Goal: Task Accomplishment & Management: Use online tool/utility

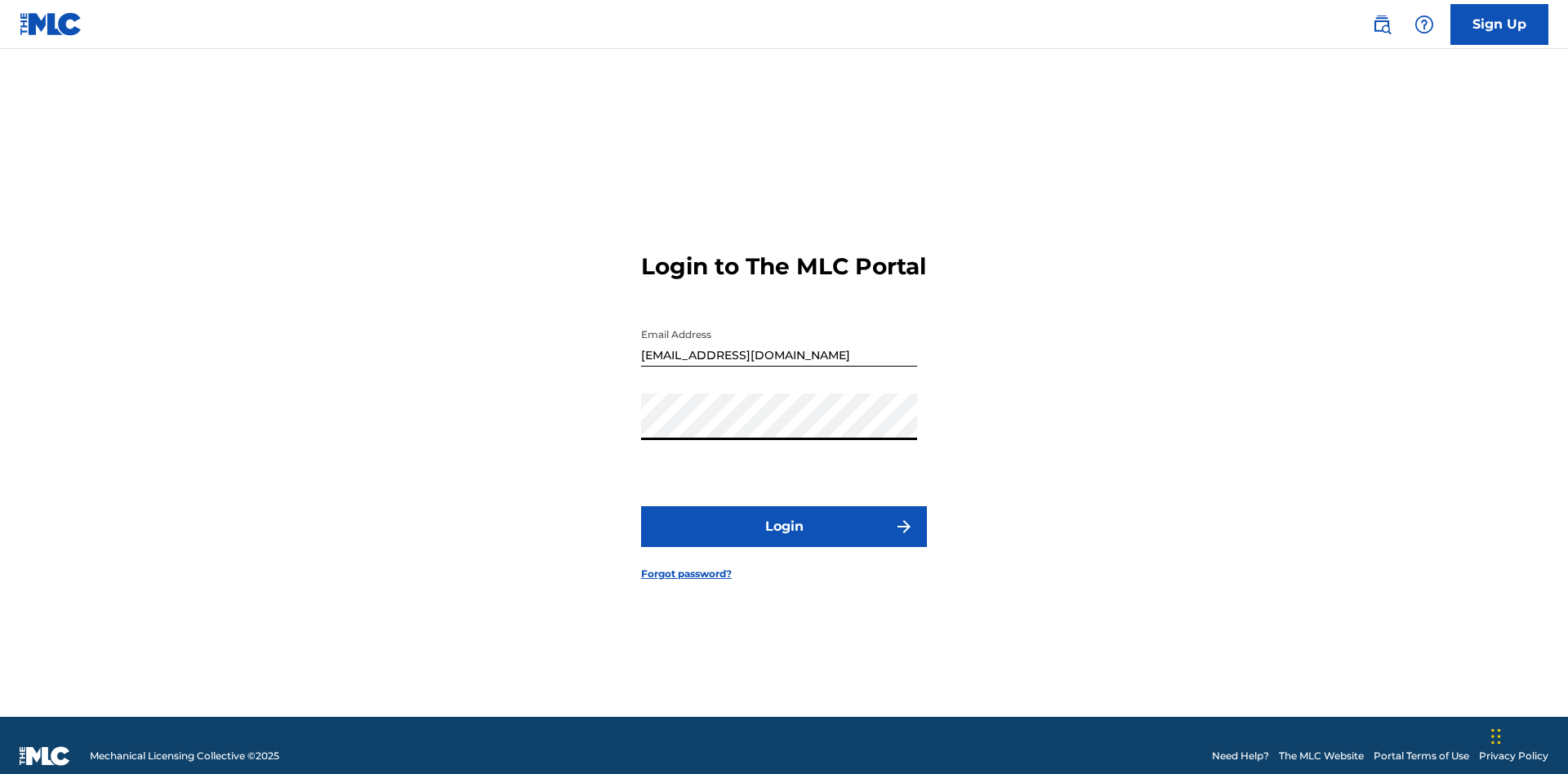
click at [784, 519] on button "Login" at bounding box center [784, 527] width 286 height 41
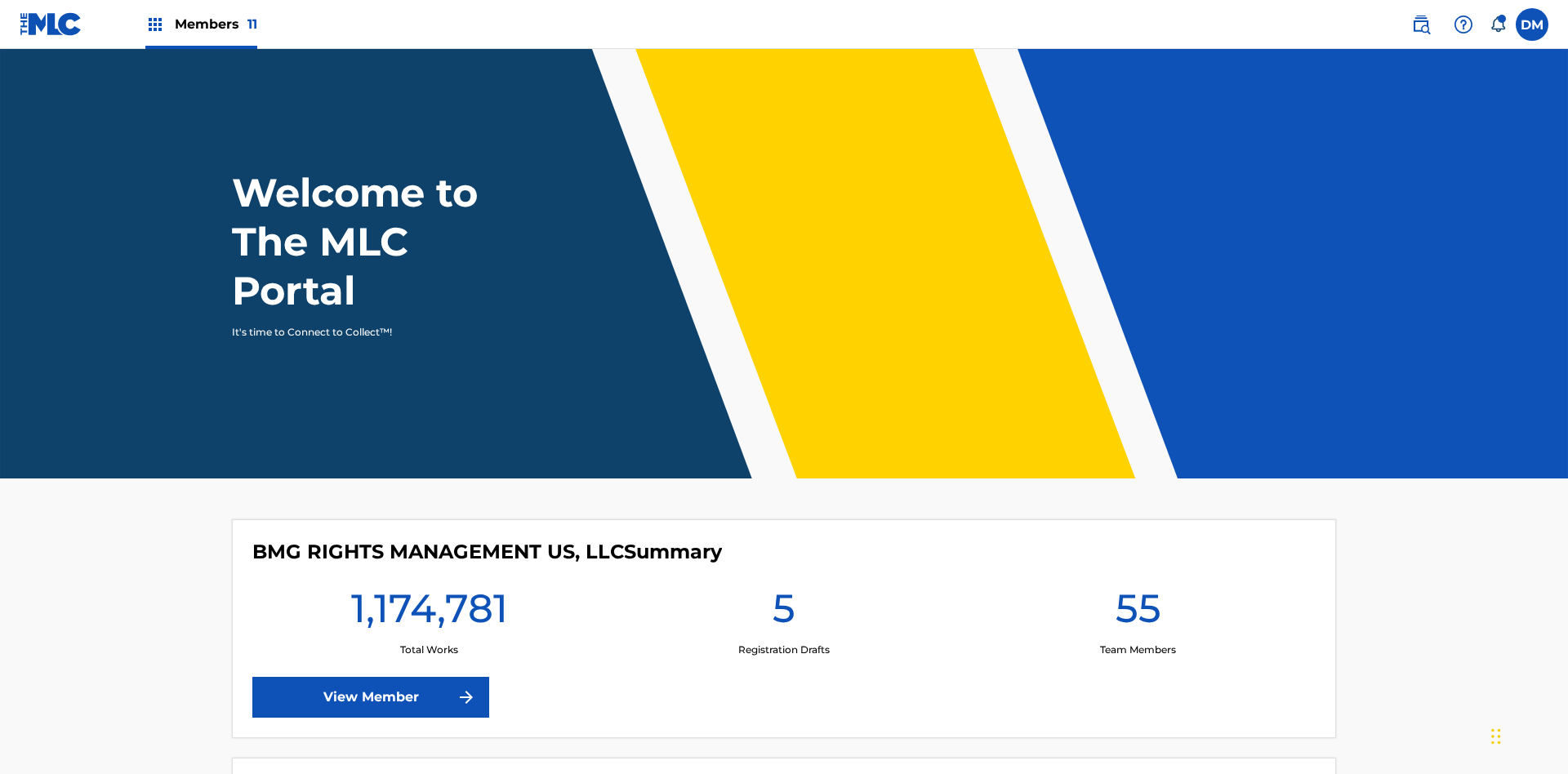
click at [201, 24] on span "Members 11" at bounding box center [216, 24] width 83 height 19
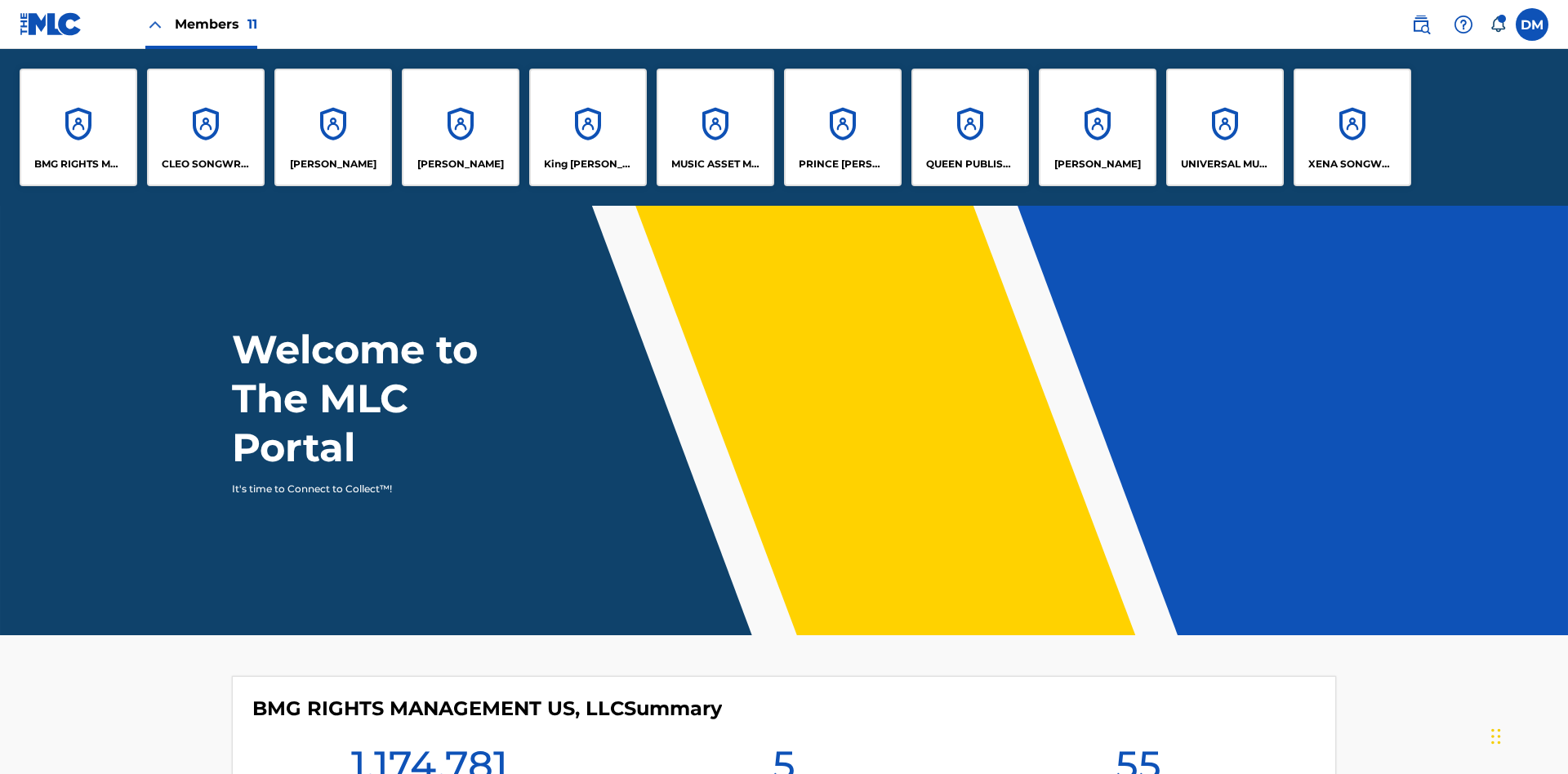
click at [587, 164] on p "King [PERSON_NAME]" at bounding box center [588, 164] width 89 height 15
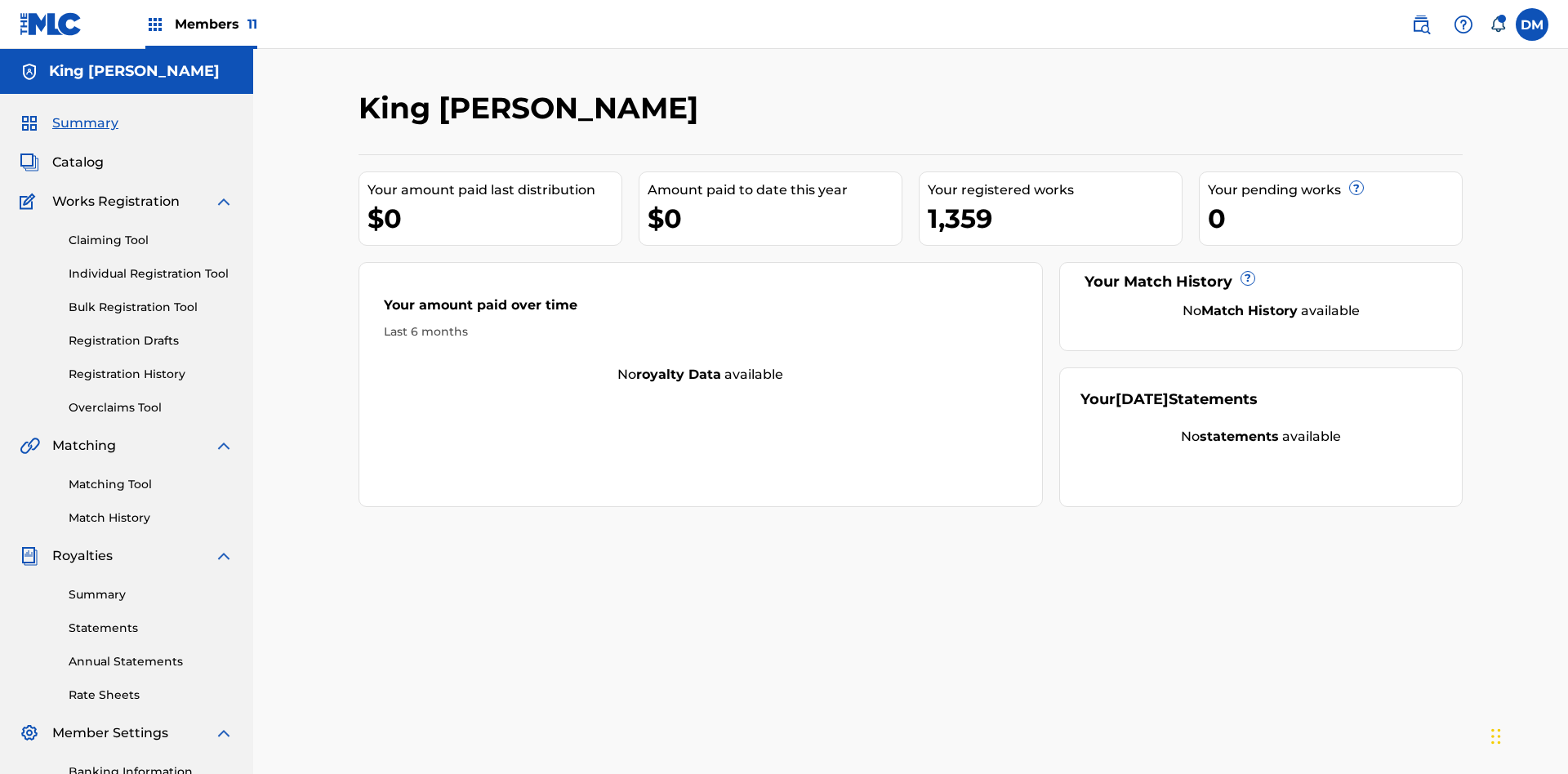
click at [151, 399] on link "Overclaims Tool" at bounding box center [151, 407] width 165 height 17
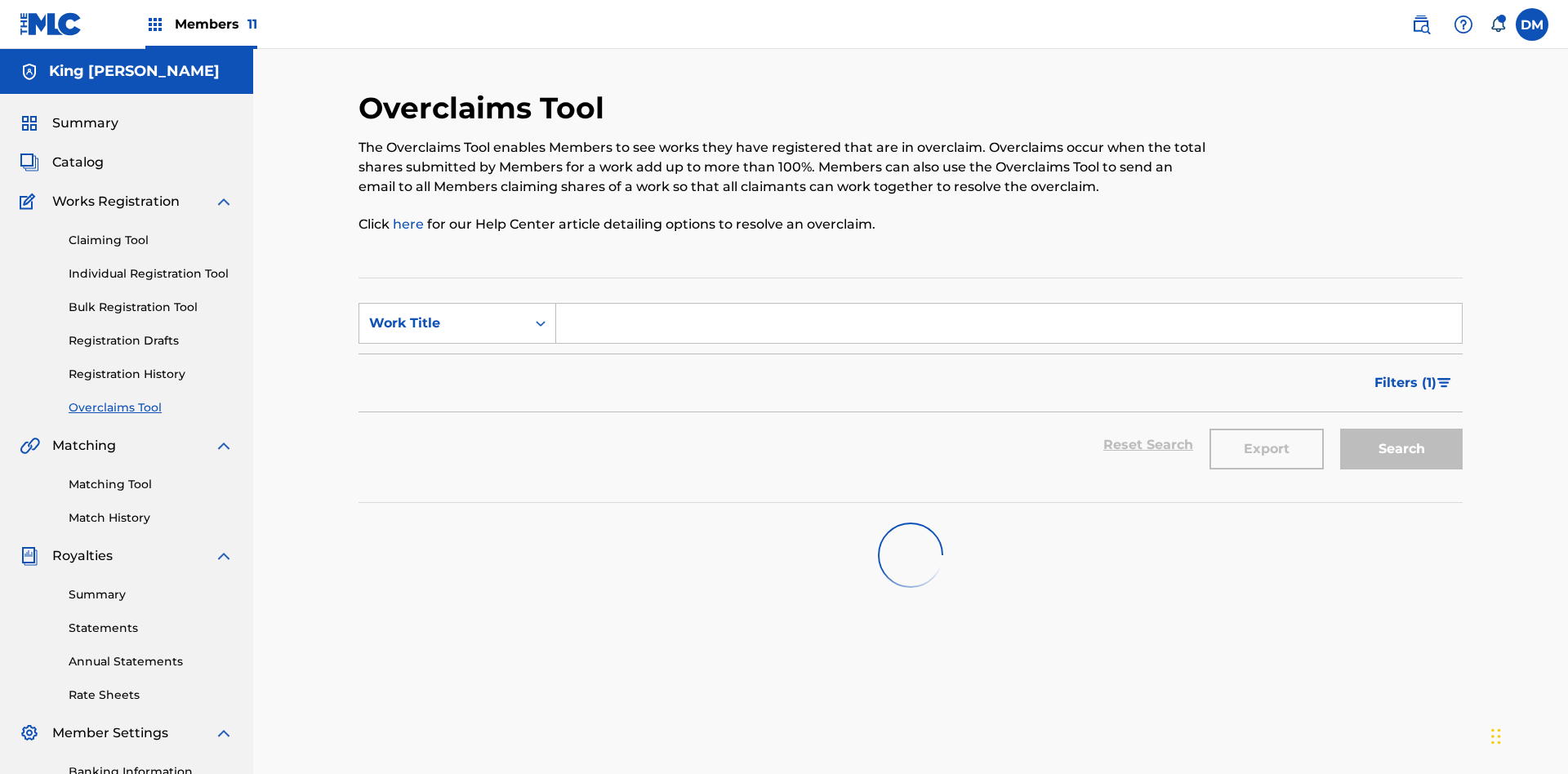
click at [1405, 374] on span "Filters ( 1 )" at bounding box center [1406, 383] width 62 height 20
click at [0, 0] on div "Search Form" at bounding box center [0, 0] width 0 height 0
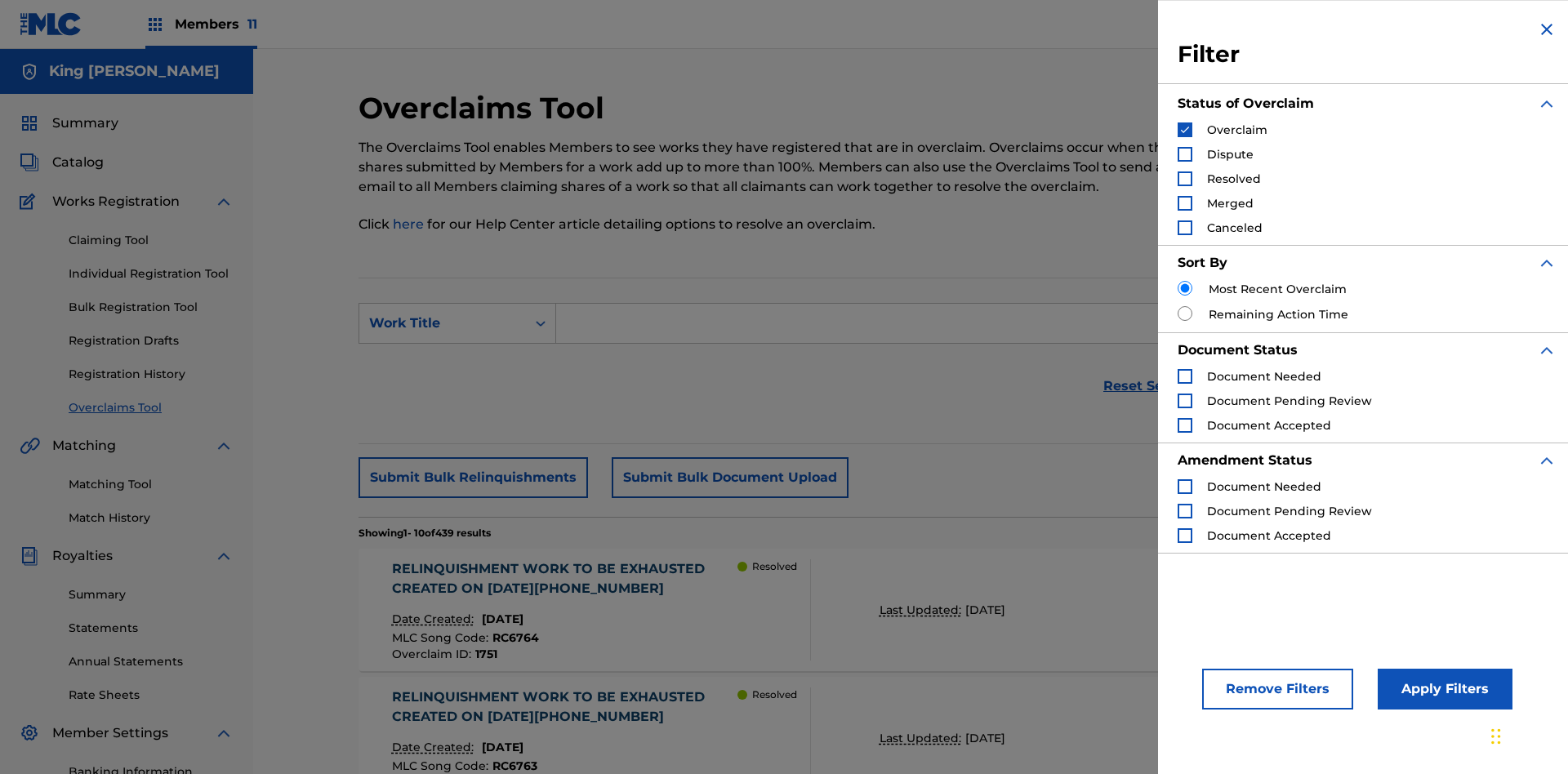
click at [1442, 690] on button "Apply Filters" at bounding box center [1445, 690] width 135 height 41
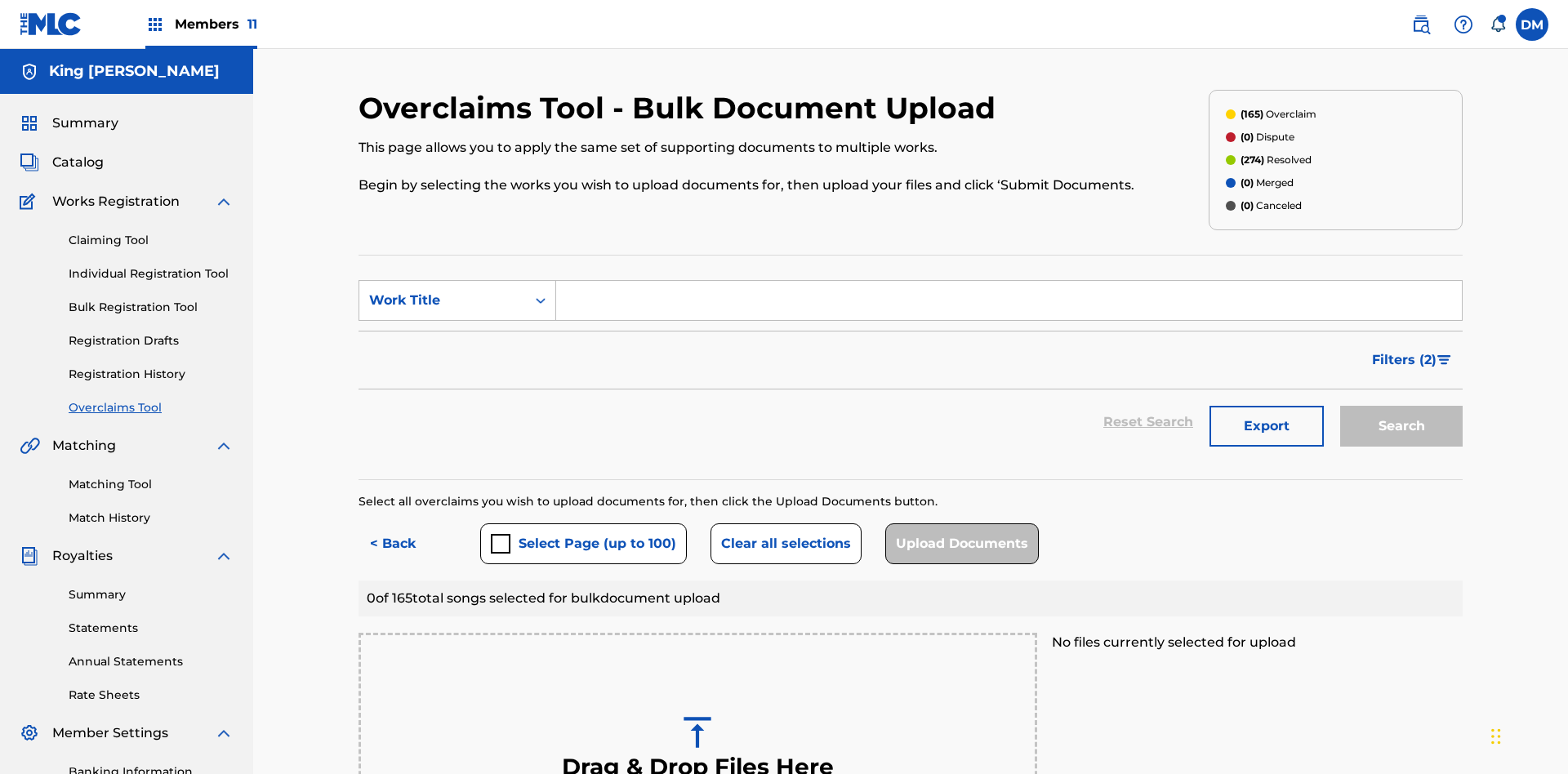
click at [582, 524] on button "Select Page (up to 100)" at bounding box center [583, 544] width 207 height 41
click at [783, 524] on button "Clear all selections" at bounding box center [786, 544] width 151 height 41
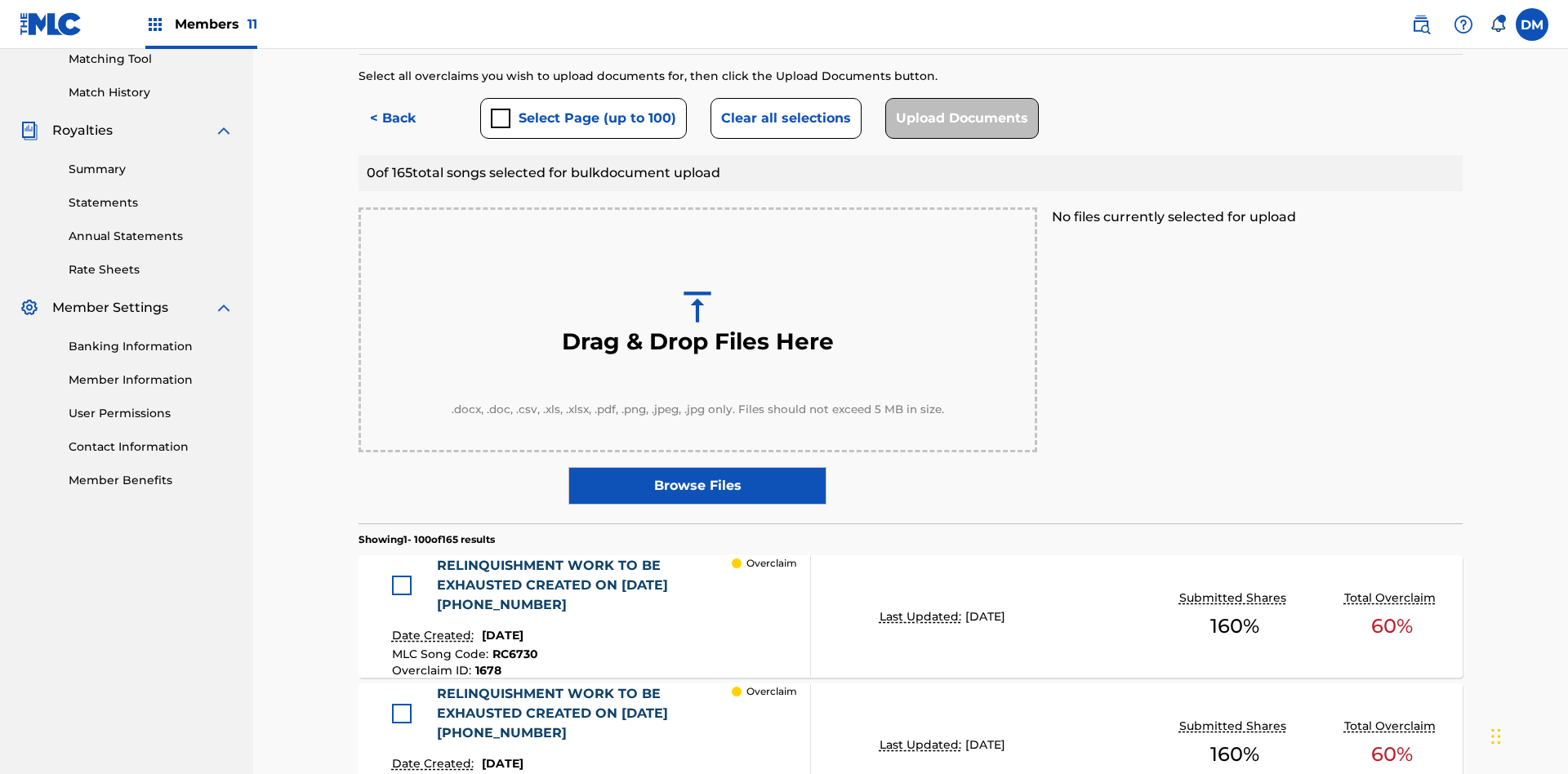
click at [406, 576] on div at bounding box center [402, 586] width 20 height 20
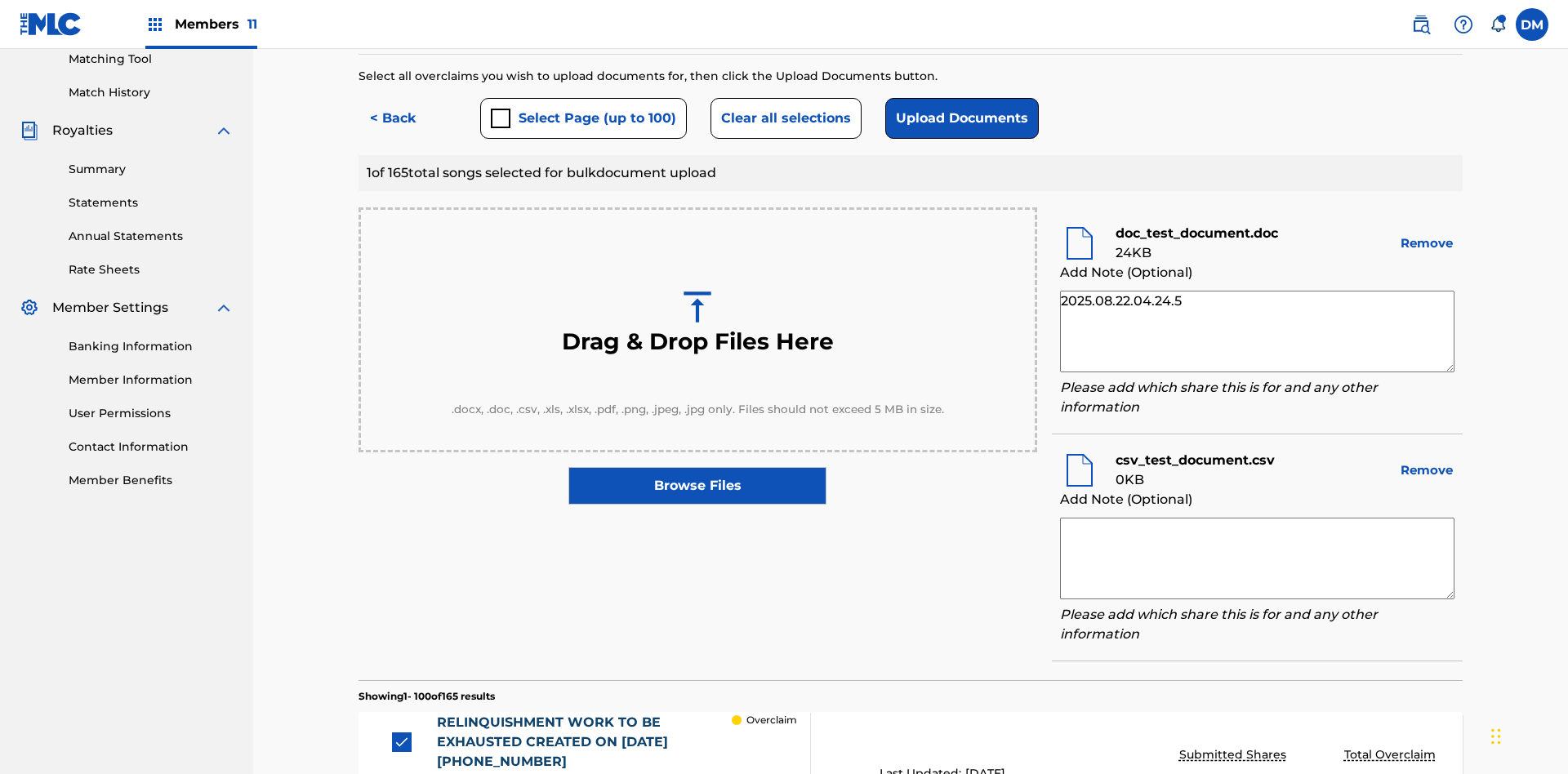
type textarea "2025.08.22.04.24.56"
click at [1257, 517] on textarea at bounding box center [1257, 558] width 394 height 82
click at [957, 118] on button "Upload Documents" at bounding box center [961, 118] width 154 height 41
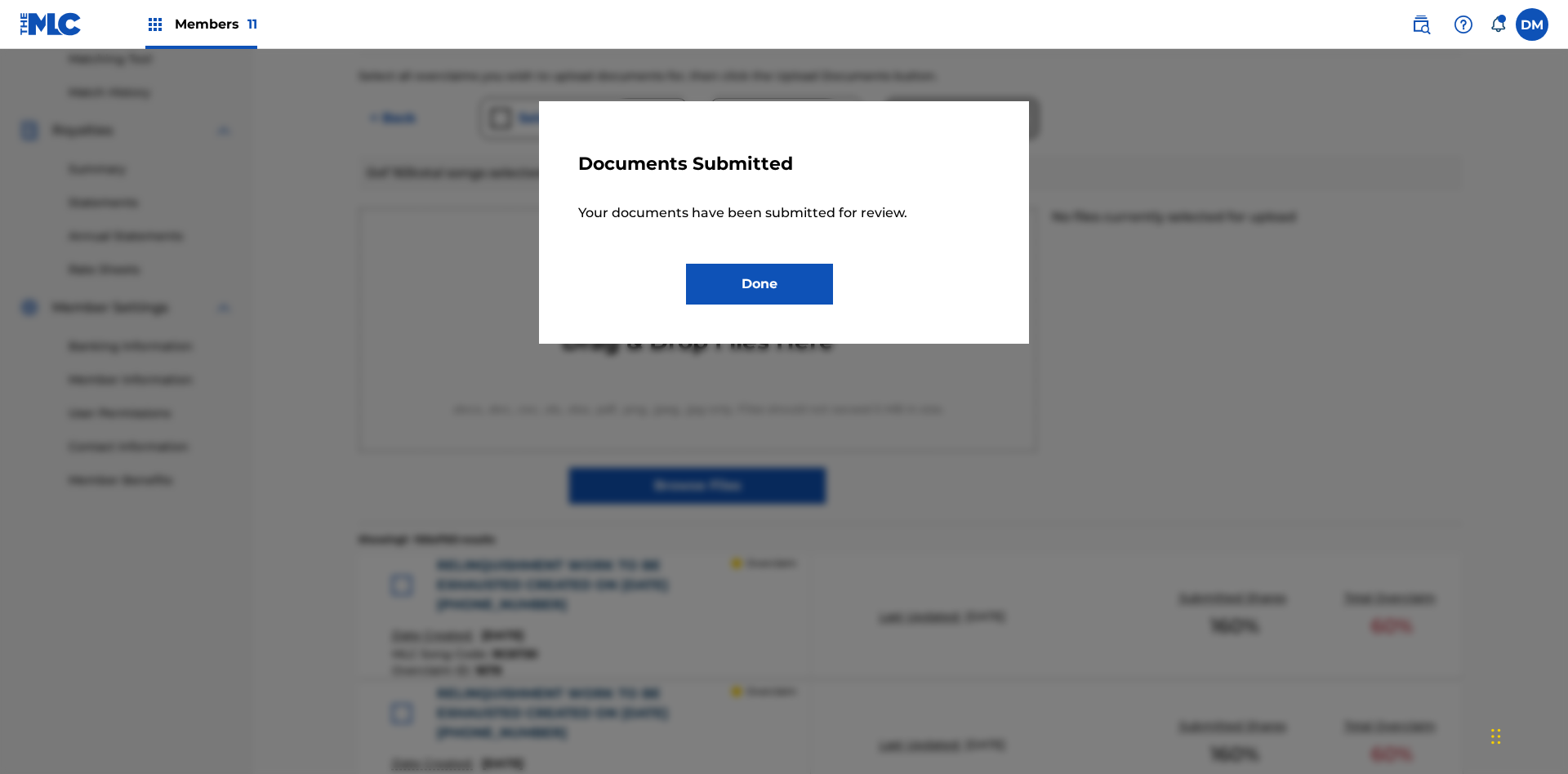
click at [760, 283] on button "Done" at bounding box center [760, 284] width 147 height 41
click at [407, 118] on button "< Back" at bounding box center [407, 118] width 98 height 41
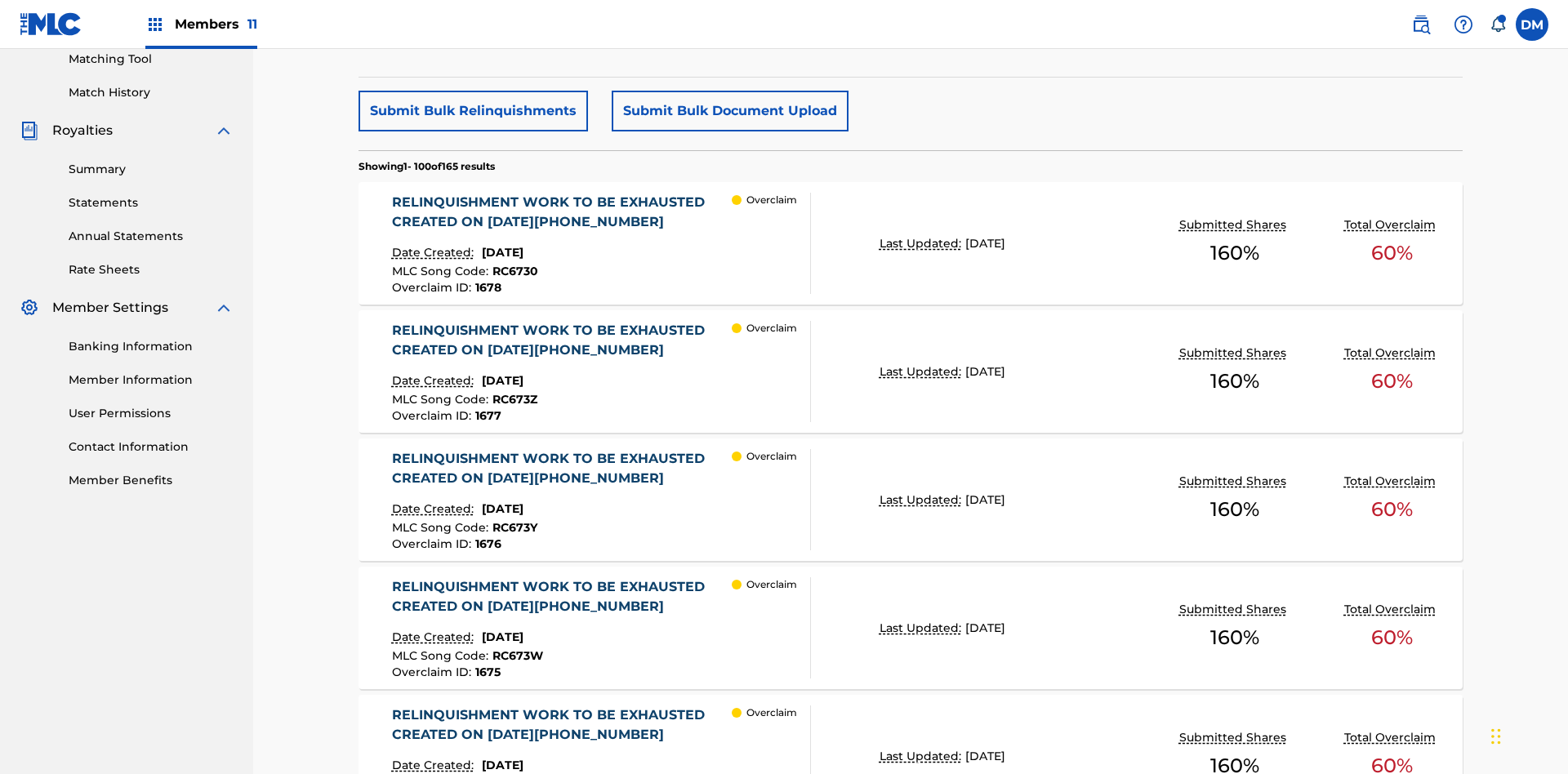
click at [910, 235] on p "Last Updated:" at bounding box center [922, 243] width 86 height 17
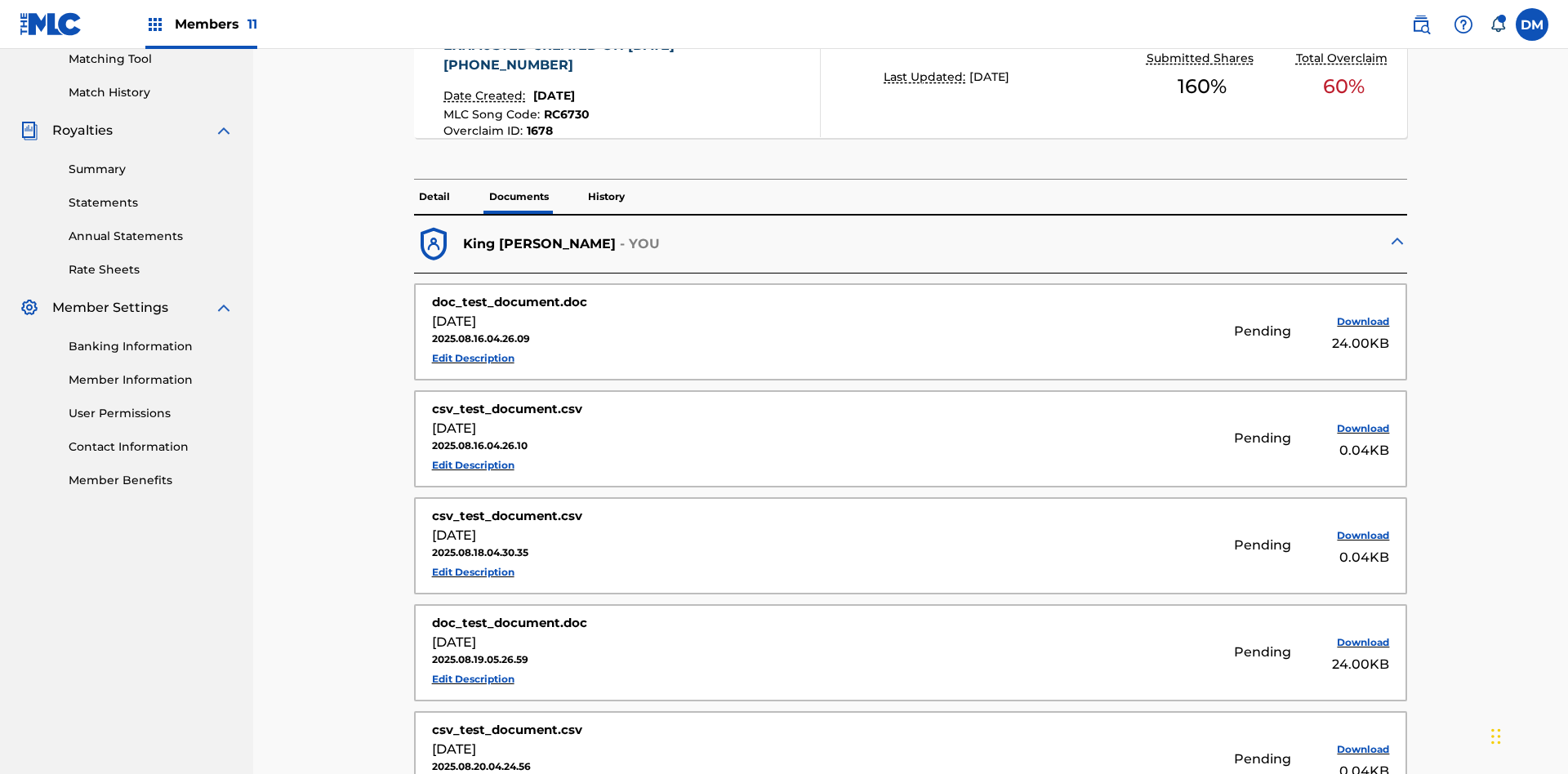
click at [605, 179] on p "History" at bounding box center [606, 196] width 46 height 35
